Goal: Information Seeking & Learning: Learn about a topic

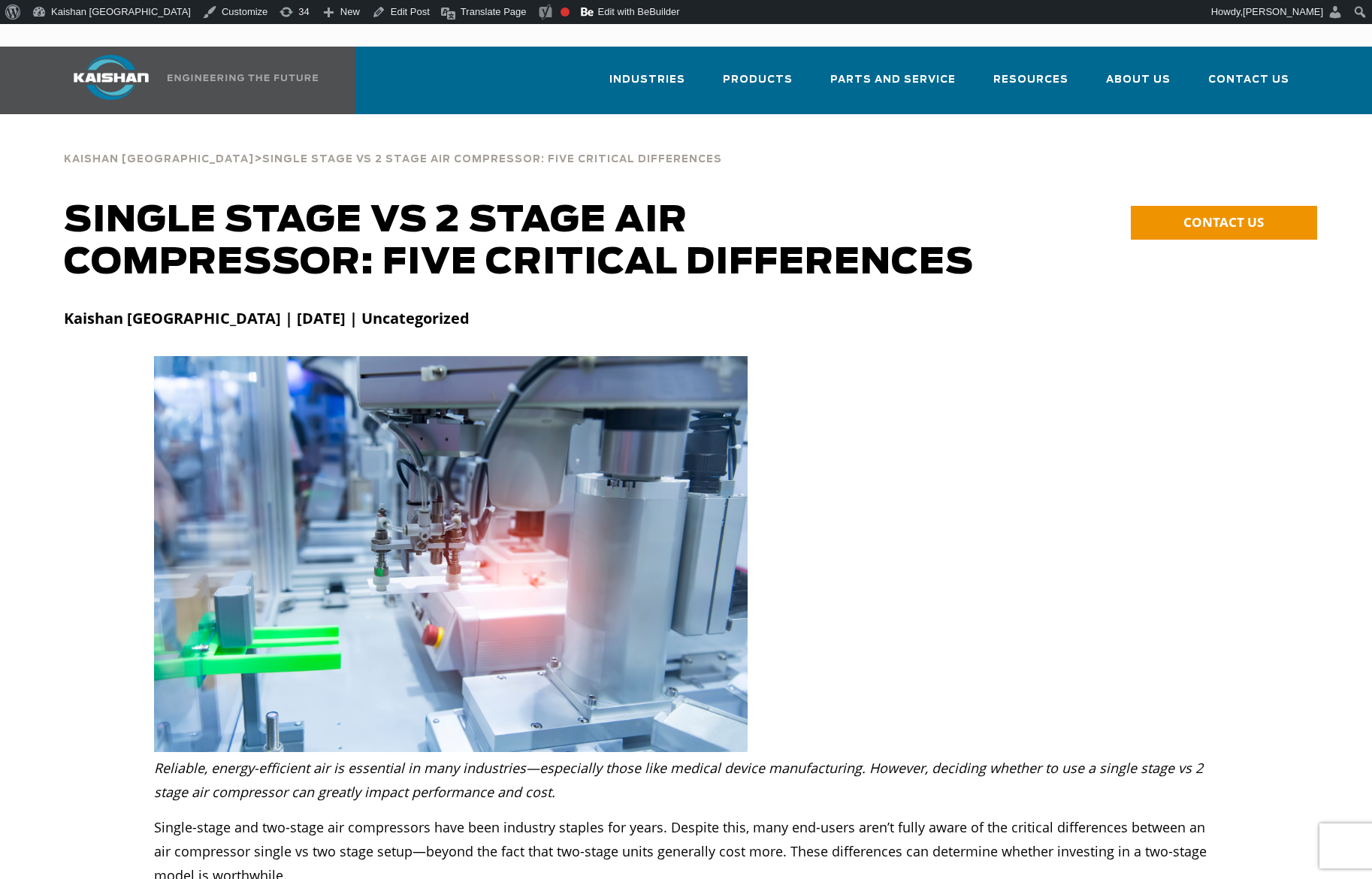
click at [1316, 319] on div "Kaishan [GEOGRAPHIC_DATA] | [DATE] | Uncategorized" at bounding box center [686, 339] width 1262 height 64
drag, startPoint x: 1084, startPoint y: 567, endPoint x: 1079, endPoint y: 554, distance: 13.1
click at [1084, 567] on div at bounding box center [686, 554] width 1262 height 396
